Goal: Task Accomplishment & Management: Manage account settings

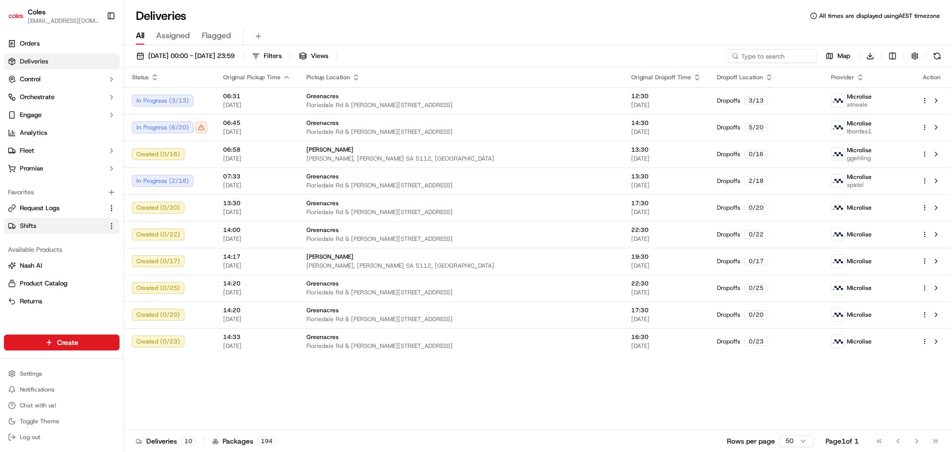
click at [29, 229] on span "Shifts" at bounding box center [28, 226] width 16 height 9
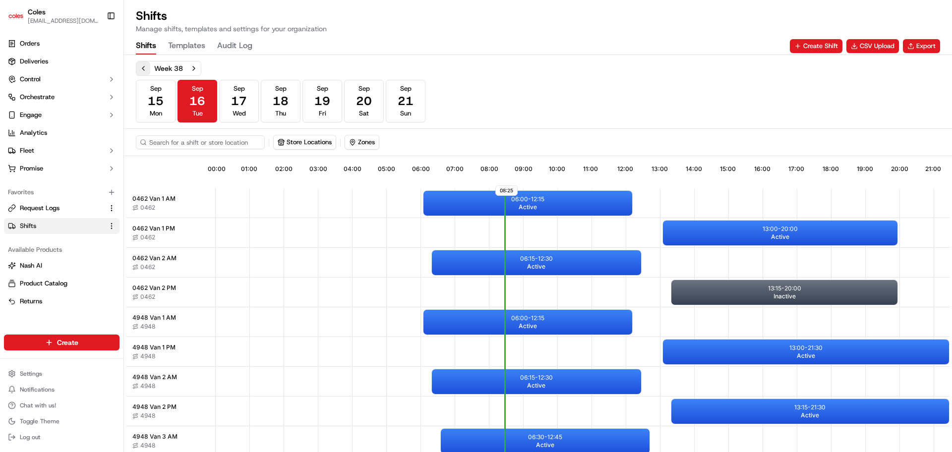
click at [141, 72] on button "Previous week" at bounding box center [143, 68] width 14 height 14
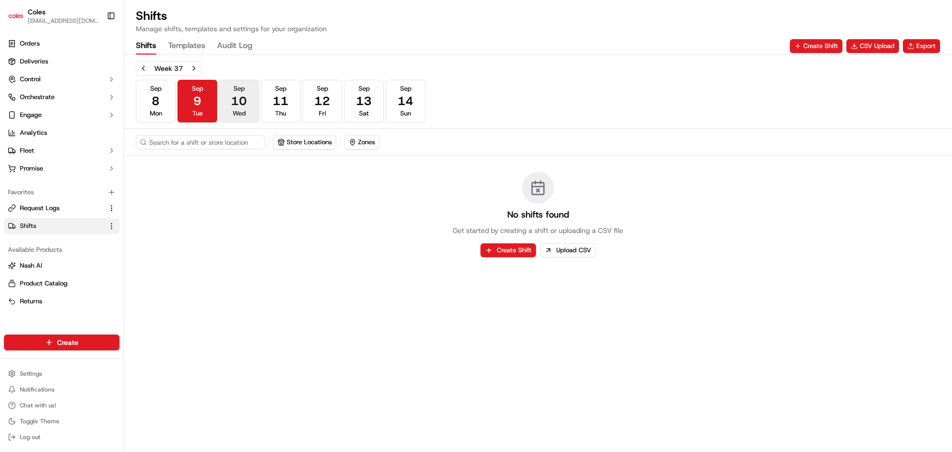
click at [240, 102] on span "10" at bounding box center [239, 101] width 16 height 16
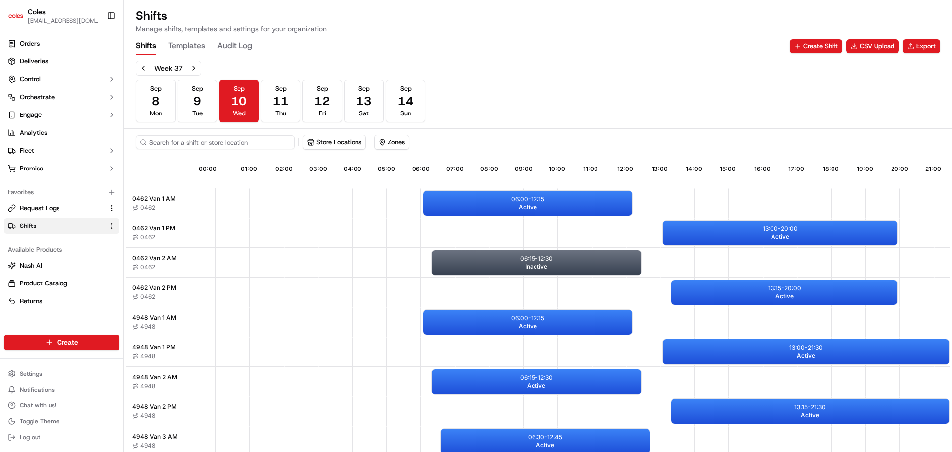
click at [176, 148] on input at bounding box center [215, 142] width 159 height 14
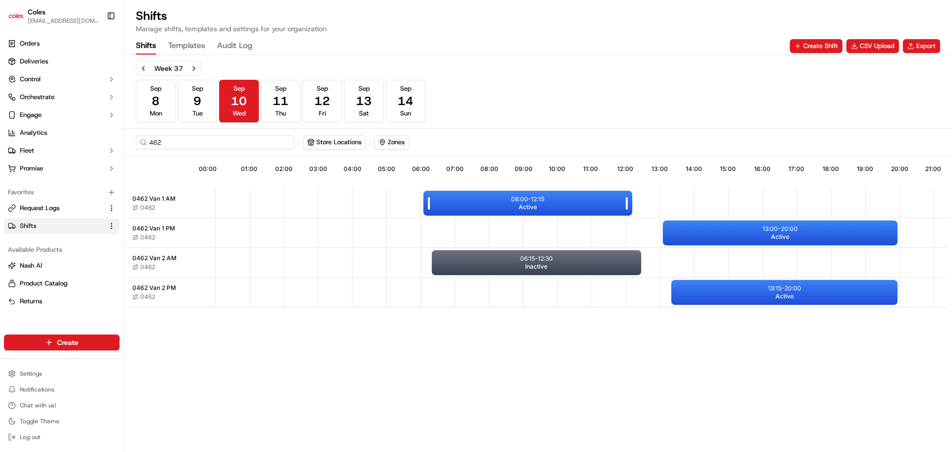
type input "462"
click at [565, 206] on div "06:00 - 12:15 Active" at bounding box center [527, 203] width 209 height 25
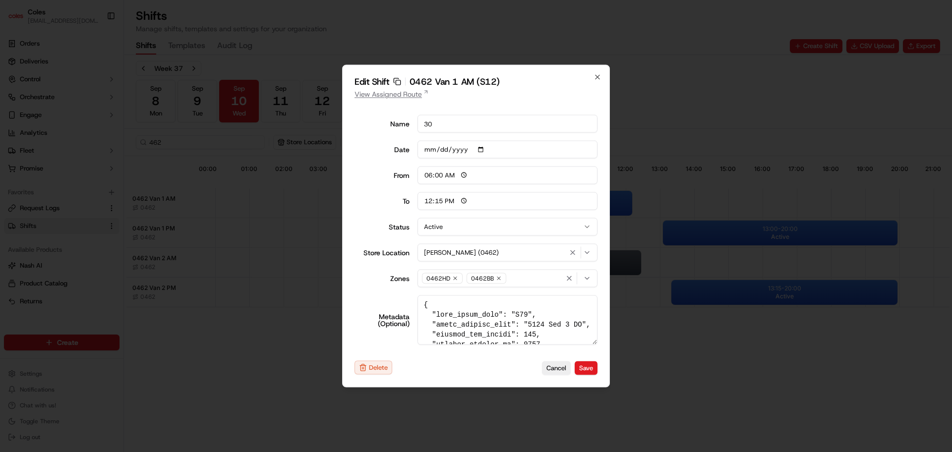
click at [394, 97] on link "View Assigned Route" at bounding box center [476, 94] width 243 height 10
click at [600, 75] on icon "button" at bounding box center [598, 77] width 4 height 4
type input "14:00"
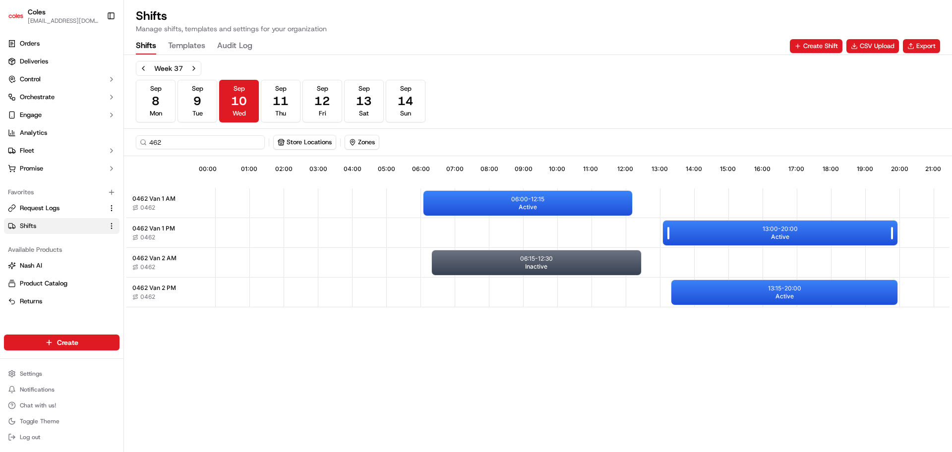
click at [702, 240] on div "13:00 - 20:00 Active" at bounding box center [780, 233] width 235 height 25
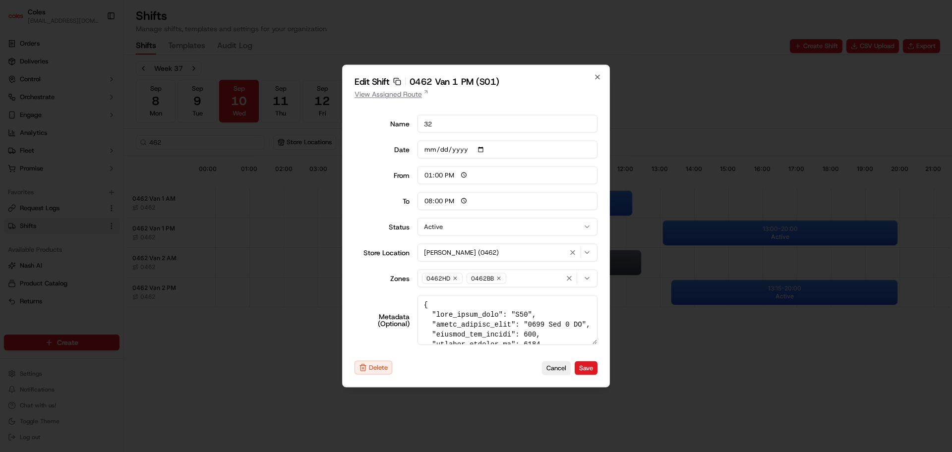
click at [378, 98] on link "View Assigned Route" at bounding box center [476, 94] width 243 height 10
click at [595, 75] on icon "button" at bounding box center [598, 77] width 8 height 8
type input "06:00"
type input "14:00"
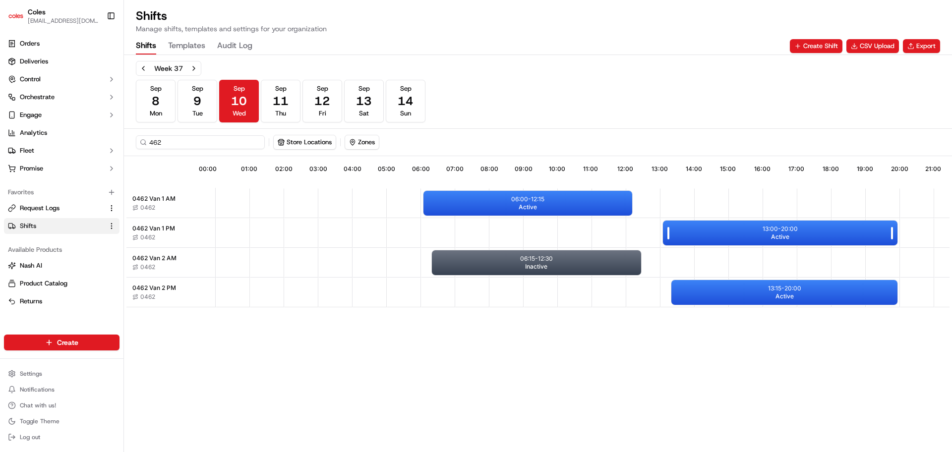
click at [693, 230] on div "13:00 - 20:00 Active" at bounding box center [780, 233] width 235 height 25
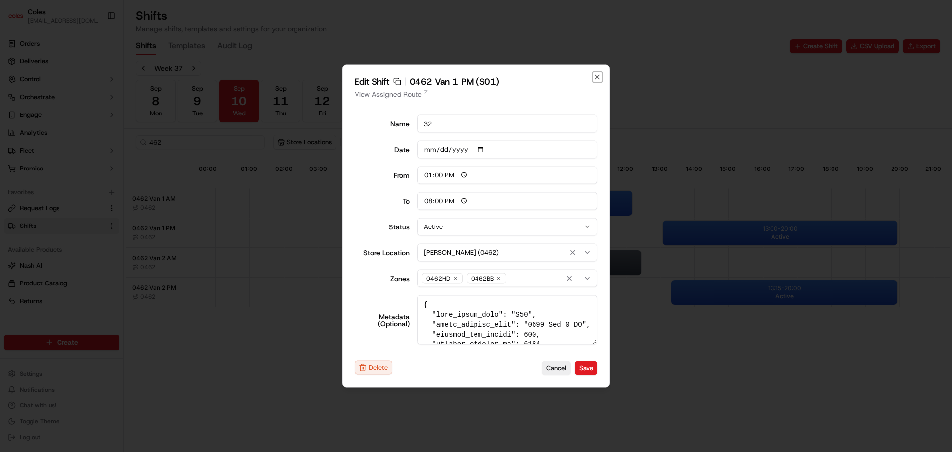
drag, startPoint x: 594, startPoint y: 73, endPoint x: 603, endPoint y: 88, distance: 17.6
click at [594, 73] on icon "button" at bounding box center [598, 77] width 8 height 8
type input "06:00"
type input "14:00"
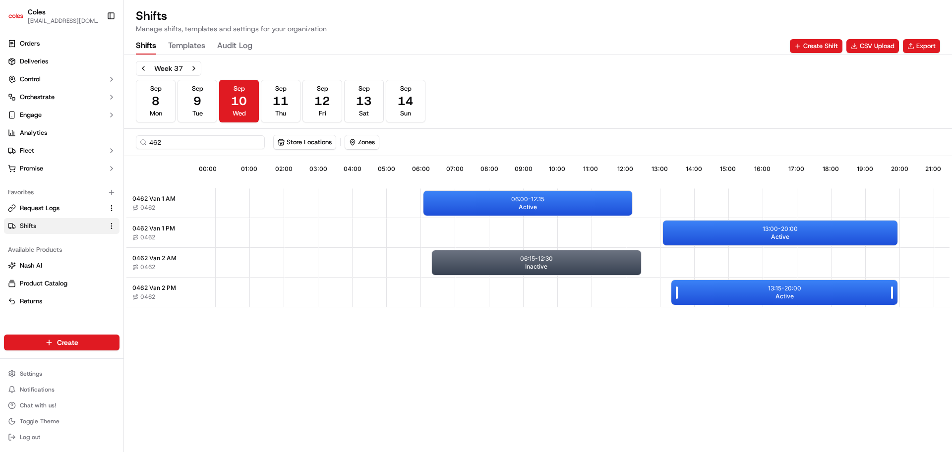
click at [702, 288] on div "13:15 - 20:00 Active" at bounding box center [784, 292] width 226 height 25
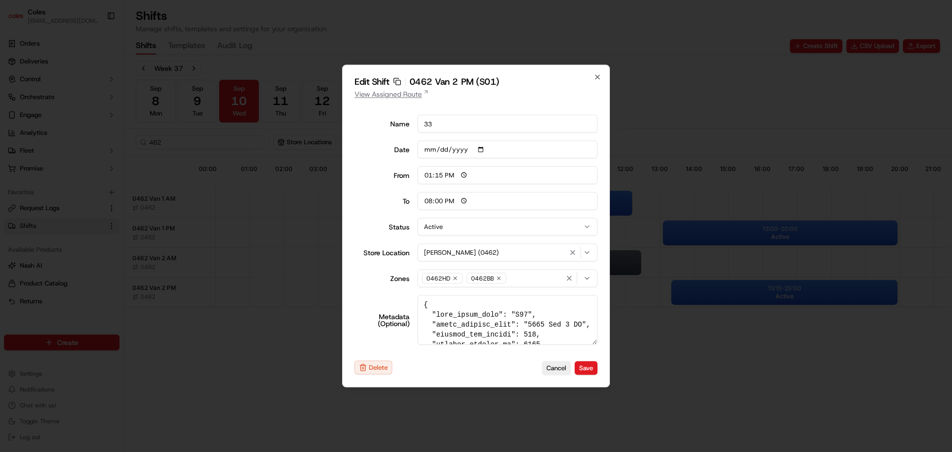
click at [397, 91] on link "View Assigned Route" at bounding box center [476, 94] width 243 height 10
click at [597, 80] on icon "button" at bounding box center [598, 77] width 8 height 8
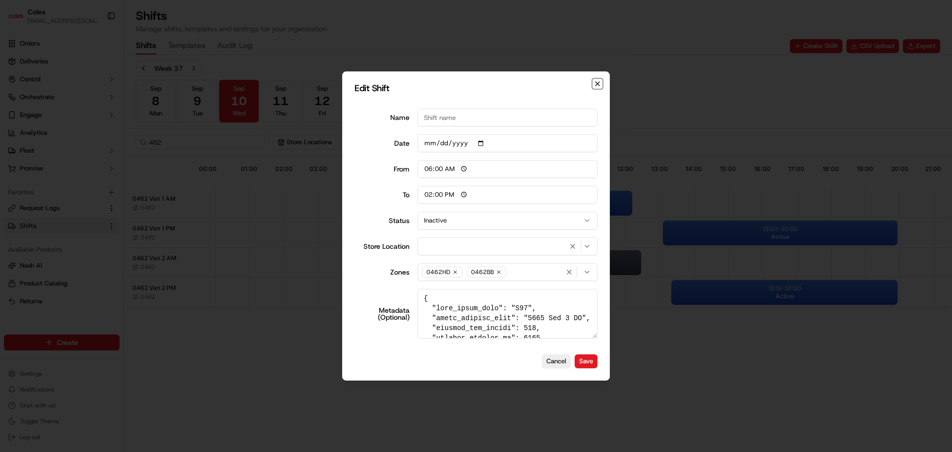
type input "06:00"
type input "14:00"
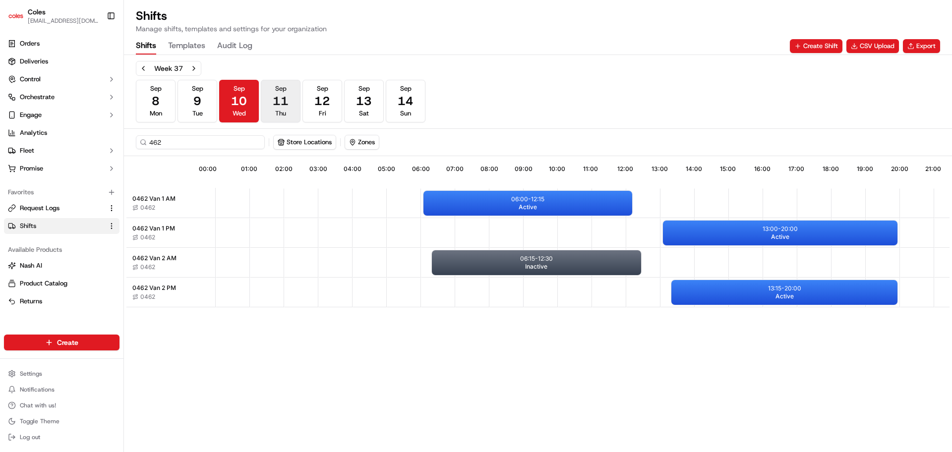
click at [291, 106] on button "Sep 11 Thu" at bounding box center [281, 101] width 40 height 43
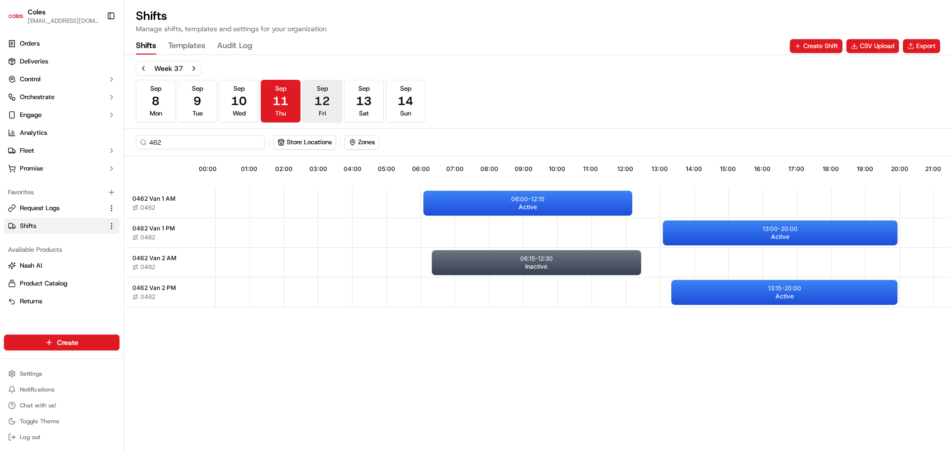
click at [324, 99] on span "12" at bounding box center [322, 101] width 16 height 16
click at [511, 201] on p "06:00 - 12:15" at bounding box center [527, 199] width 33 height 8
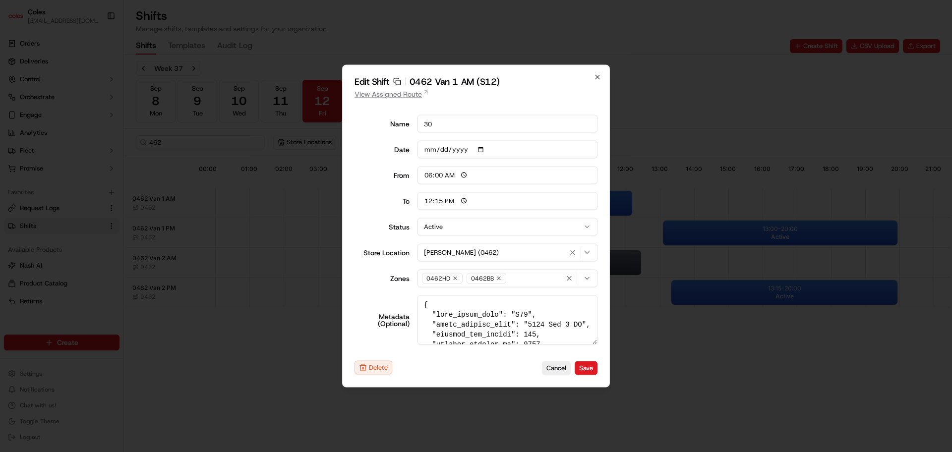
click at [395, 96] on link "View Assigned Route" at bounding box center [476, 94] width 243 height 10
click at [598, 77] on icon "button" at bounding box center [598, 77] width 4 height 4
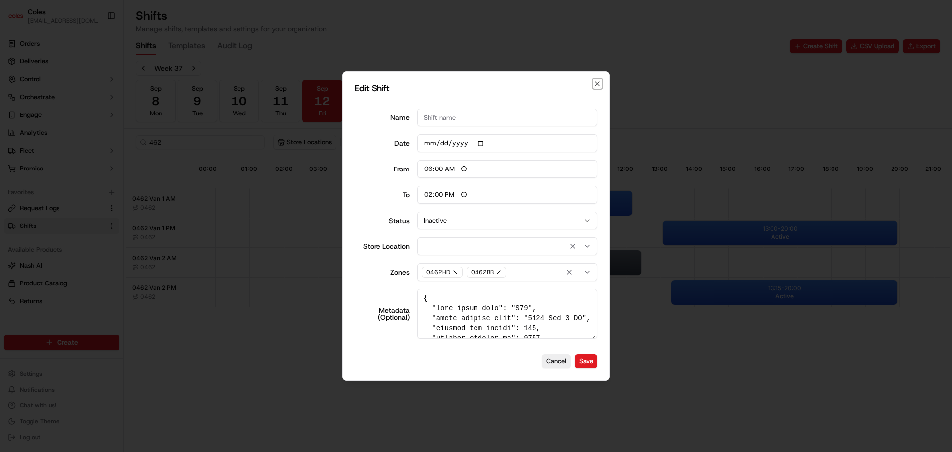
type input "14:00"
